Goal: Find specific page/section: Find specific page/section

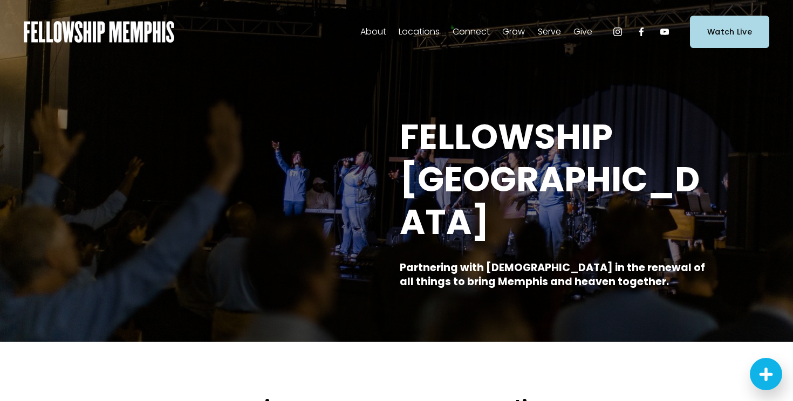
click at [0, 0] on span "Staff" at bounding box center [0, 0] width 0 height 0
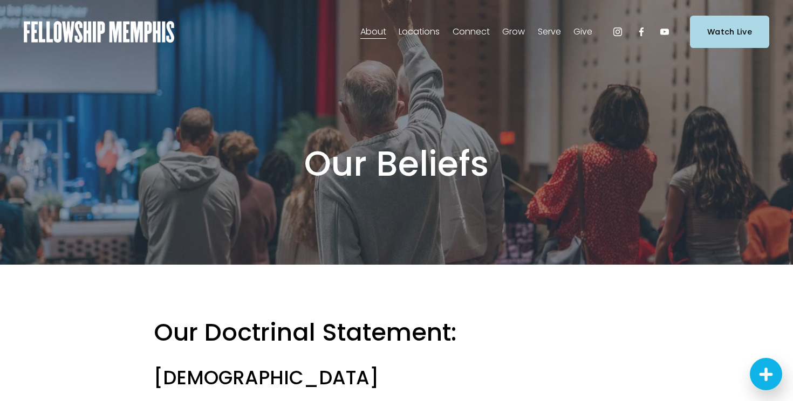
click at [0, 0] on span "Staff" at bounding box center [0, 0] width 0 height 0
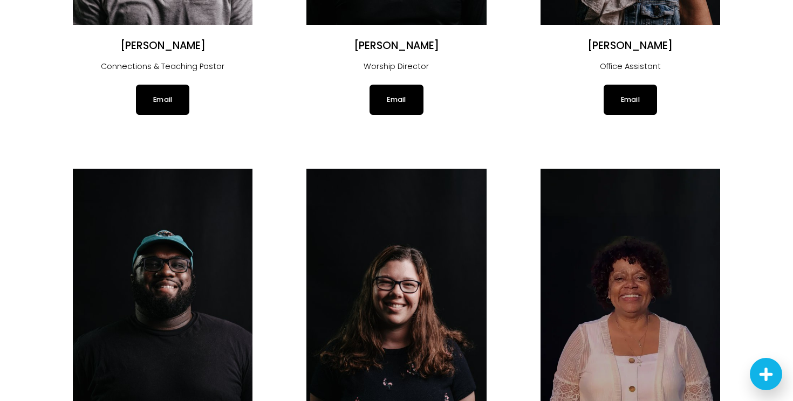
scroll to position [145, 0]
